Goal: Find specific page/section: Find specific page/section

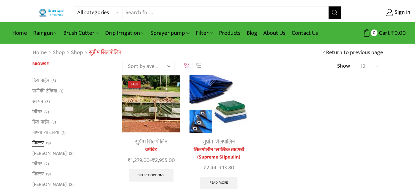
click at [41, 141] on link "फिल्टर" at bounding box center [38, 143] width 12 height 10
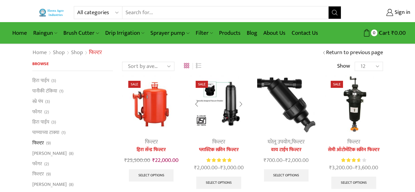
click at [239, 105] on div at bounding box center [241, 104] width 14 height 16
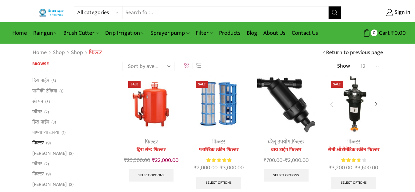
click at [374, 103] on div at bounding box center [376, 104] width 14 height 16
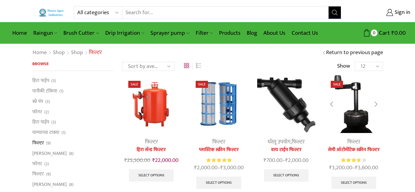
click at [374, 103] on div at bounding box center [376, 104] width 14 height 16
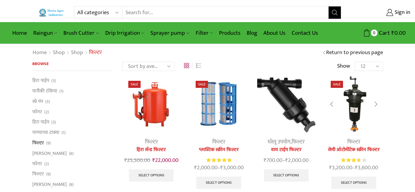
click at [374, 103] on div at bounding box center [376, 104] width 14 height 16
